Goal: Information Seeking & Learning: Learn about a topic

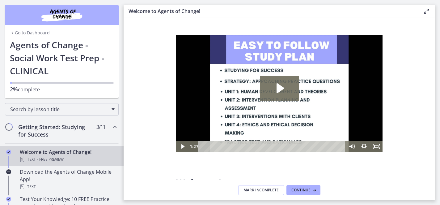
click at [65, 11] on img "Chapters" at bounding box center [62, 14] width 74 height 15
click at [39, 32] on link "Go to Dashboard" at bounding box center [30, 33] width 40 height 6
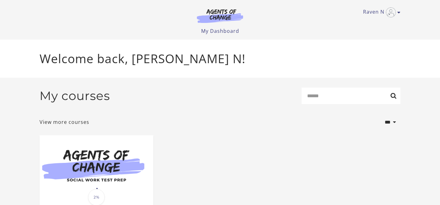
click at [223, 18] on img at bounding box center [220, 16] width 59 height 14
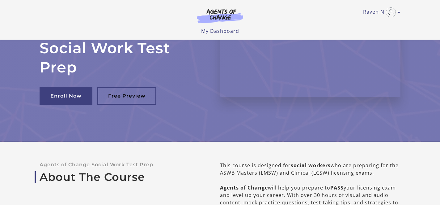
scroll to position [57, 0]
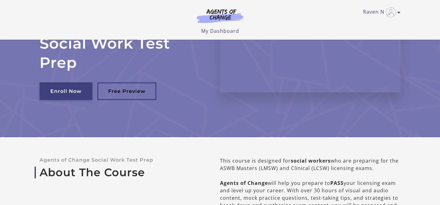
click at [73, 91] on link "Enroll Now" at bounding box center [66, 91] width 53 height 18
